Goal: Find specific page/section: Find specific page/section

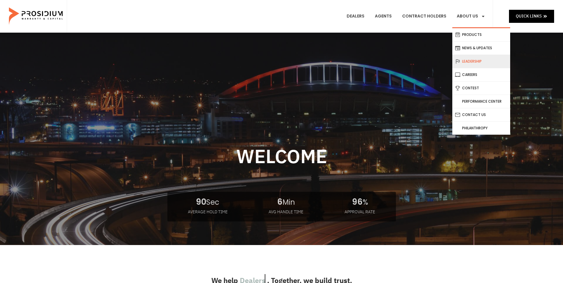
click at [479, 62] on link "Leadership" at bounding box center [481, 61] width 58 height 13
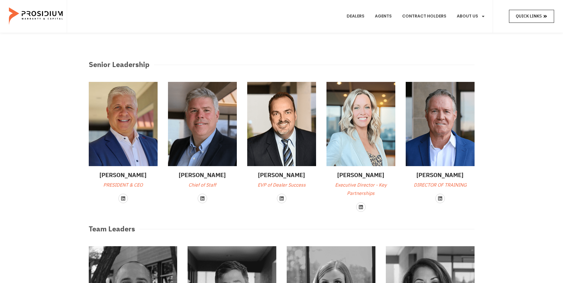
click at [527, 21] on link "Quick Links" at bounding box center [531, 16] width 45 height 13
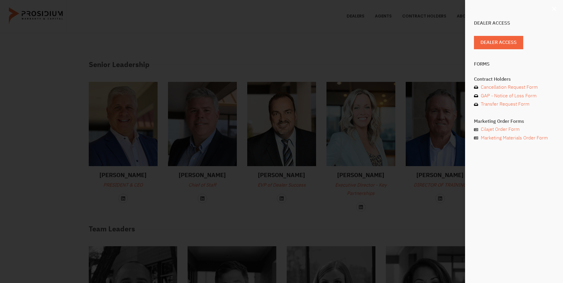
click at [552, 9] on icon "Close" at bounding box center [554, 9] width 6 height 6
